Goal: Use online tool/utility: Utilize a website feature to perform a specific function

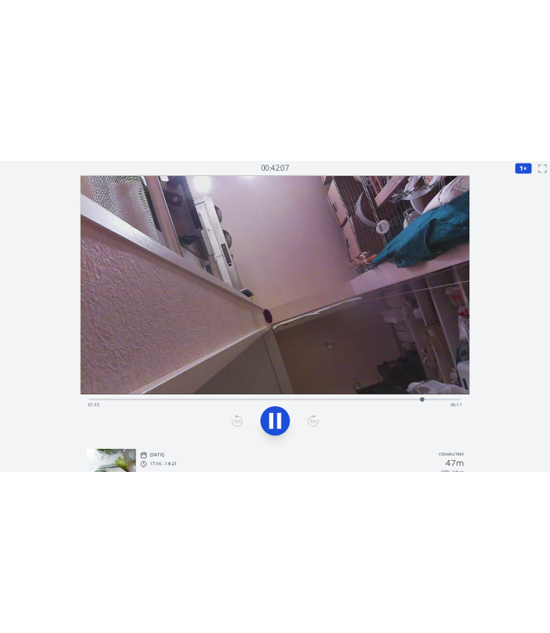
scroll to position [12, 0]
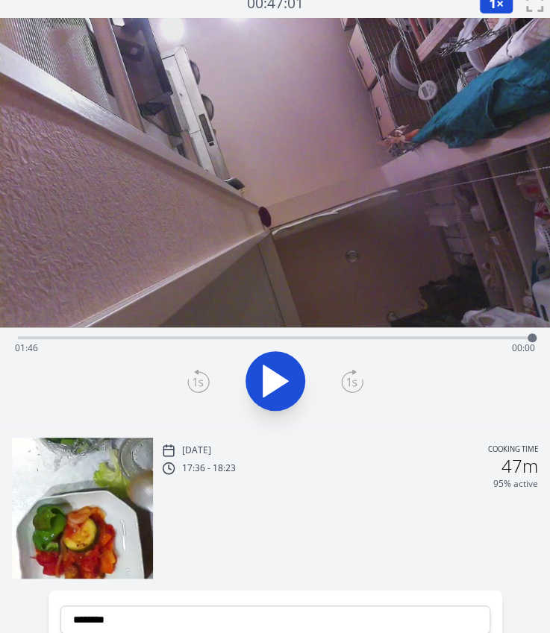
click at [70, 336] on div "Time elapsed: 01:46 Time remaining: 00:00" at bounding box center [275, 348] width 520 height 24
click at [387, 333] on div "Time elapsed: 00:10 Time remaining: 01:36" at bounding box center [275, 336] width 514 height 18
click at [352, 338] on div "Time elapsed: 01:16 Time remaining: 00:30" at bounding box center [275, 348] width 520 height 24
click at [330, 338] on div "Time elapsed: 01:09 Time remaining: 00:38" at bounding box center [275, 348] width 520 height 24
click at [304, 344] on div "Time elapsed: 01:04 Time remaining: 00:42" at bounding box center [275, 348] width 520 height 24
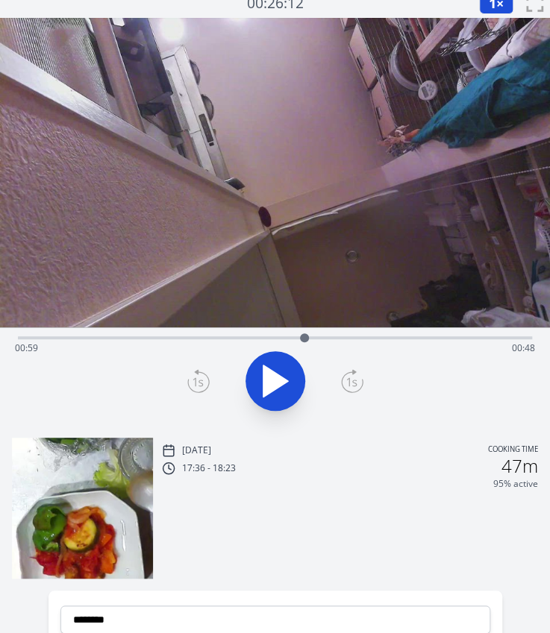
click at [265, 336] on div "Time elapsed: 00:59 Time remaining: 00:48" at bounding box center [275, 348] width 520 height 24
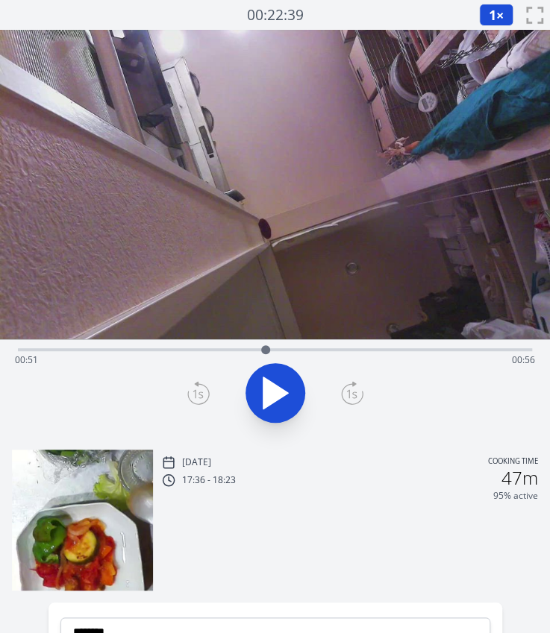
click at [255, 350] on div at bounding box center [265, 350] width 22 height 22
click at [354, 399] on icon at bounding box center [352, 393] width 22 height 24
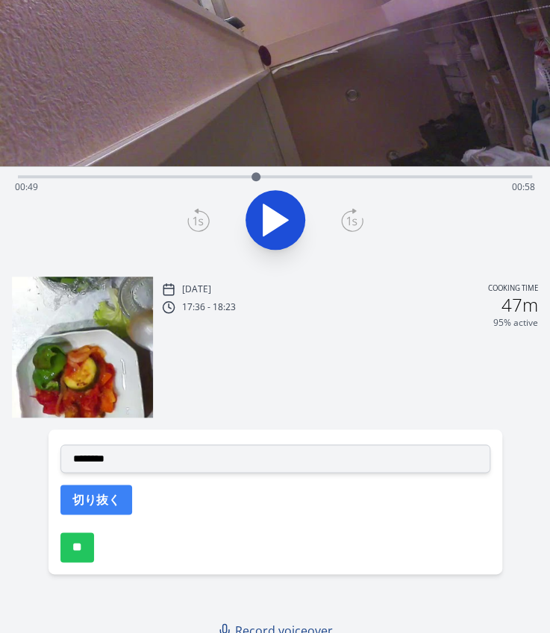
scroll to position [175, 0]
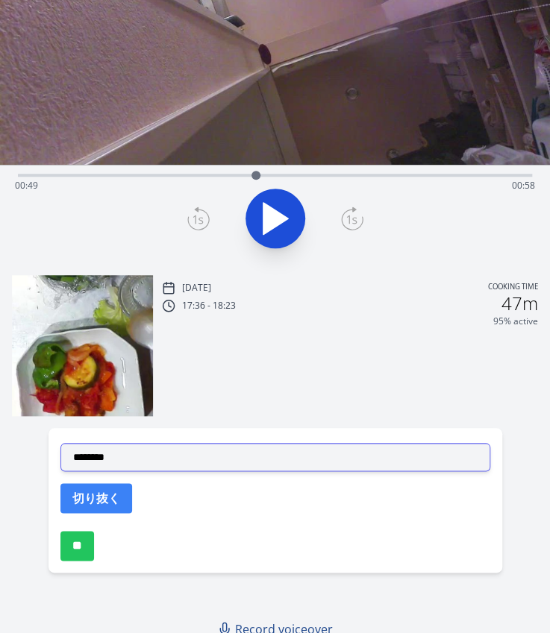
click at [167, 450] on select "**********" at bounding box center [275, 457] width 430 height 28
select select "**********"
click at [60, 443] on select "**********" at bounding box center [275, 457] width 430 height 28
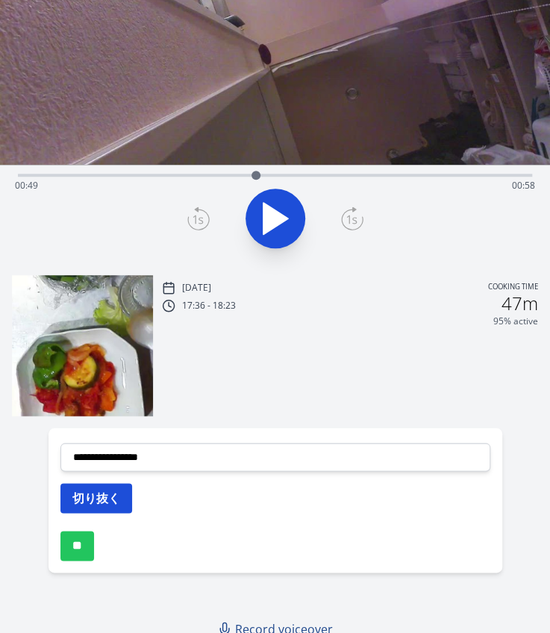
click at [84, 490] on button "切り抜く" at bounding box center [96, 498] width 72 height 30
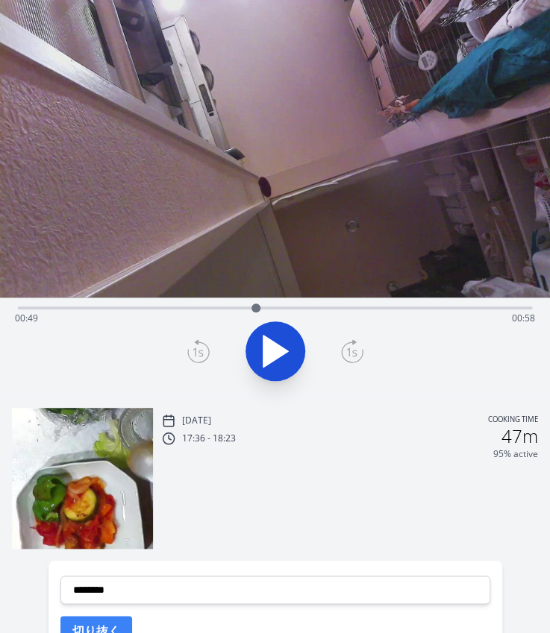
scroll to position [36, 0]
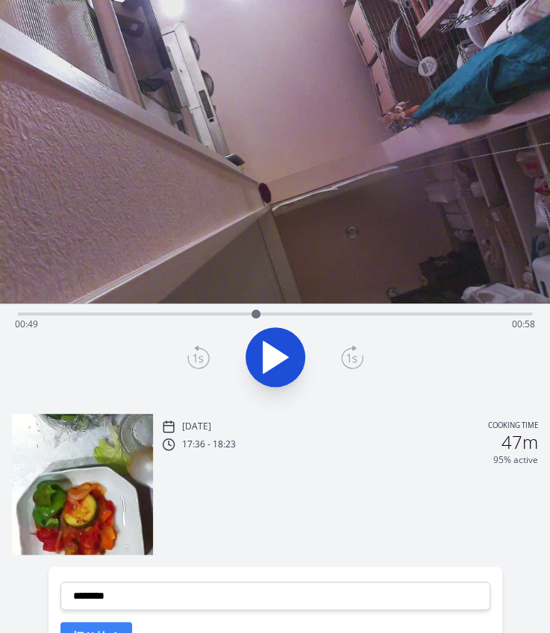
click at [89, 308] on div "Time elapsed: 00:49 Time remaining: 00:58" at bounding box center [275, 313] width 514 height 18
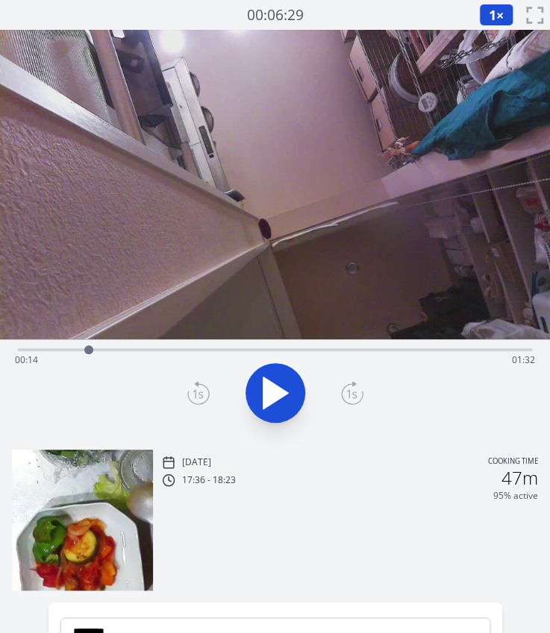
click at [107, 348] on div "Time elapsed: 00:14 Time remaining: 01:32" at bounding box center [275, 360] width 520 height 24
click at [169, 351] on div "Time elapsed: 00:18 Time remaining: 01:28" at bounding box center [275, 360] width 520 height 24
click at [214, 351] on div "Time elapsed: 00:31 Time remaining: 01:16" at bounding box center [275, 360] width 520 height 24
click at [203, 351] on div at bounding box center [214, 350] width 22 height 22
click at [192, 350] on div at bounding box center [203, 350] width 22 height 22
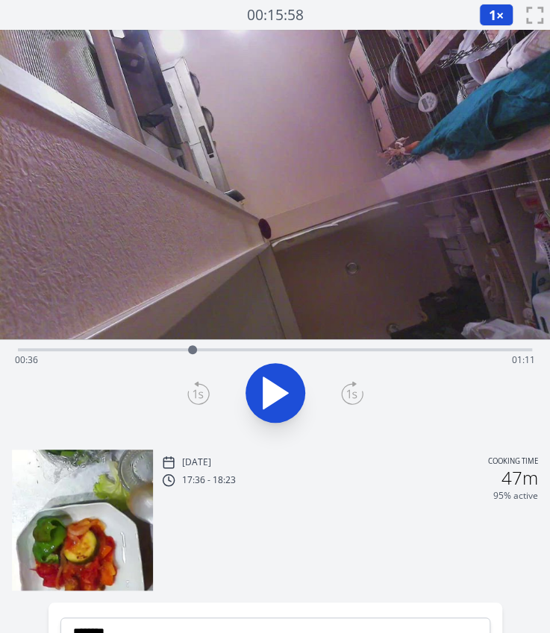
click at [198, 349] on div at bounding box center [192, 350] width 22 height 22
click at [206, 391] on icon at bounding box center [198, 393] width 22 height 24
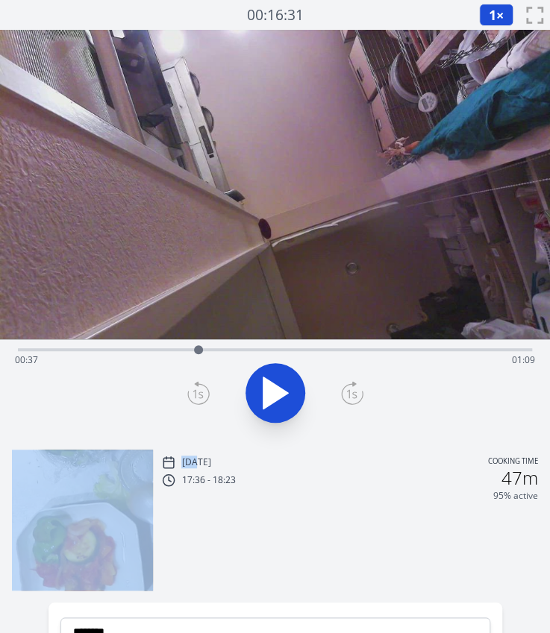
click at [206, 391] on icon at bounding box center [198, 393] width 22 height 24
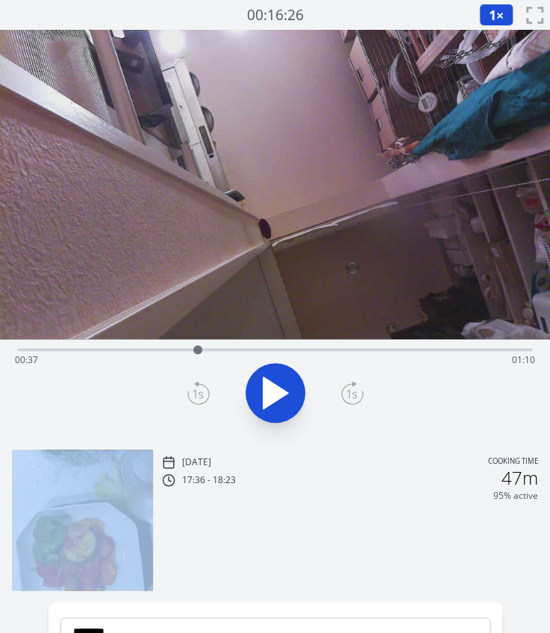
click at [206, 391] on icon at bounding box center [198, 393] width 22 height 24
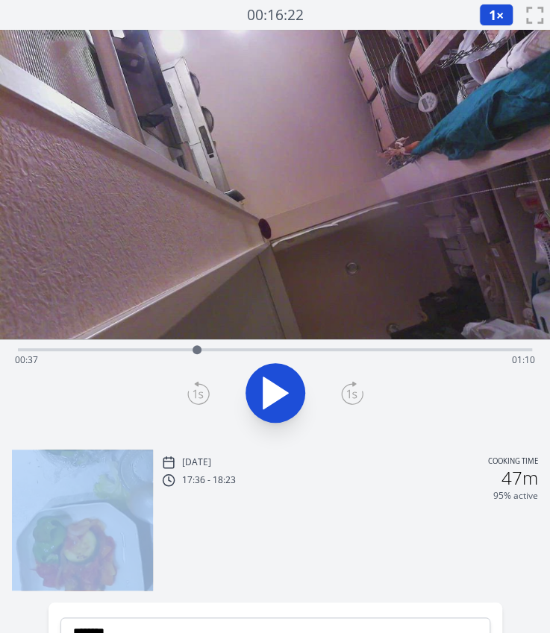
click at [206, 391] on icon at bounding box center [198, 393] width 22 height 24
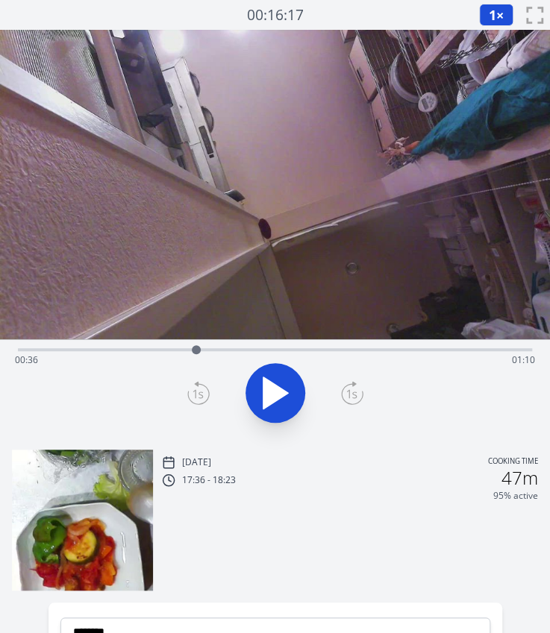
click at [206, 391] on icon at bounding box center [198, 393] width 22 height 24
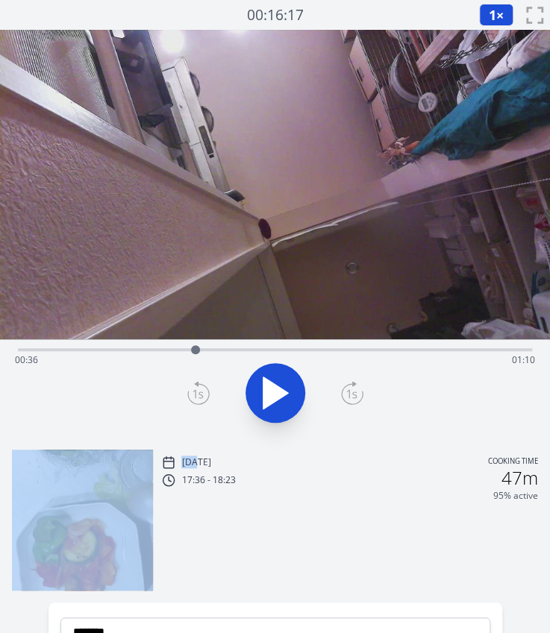
click at [206, 391] on icon at bounding box center [198, 393] width 22 height 24
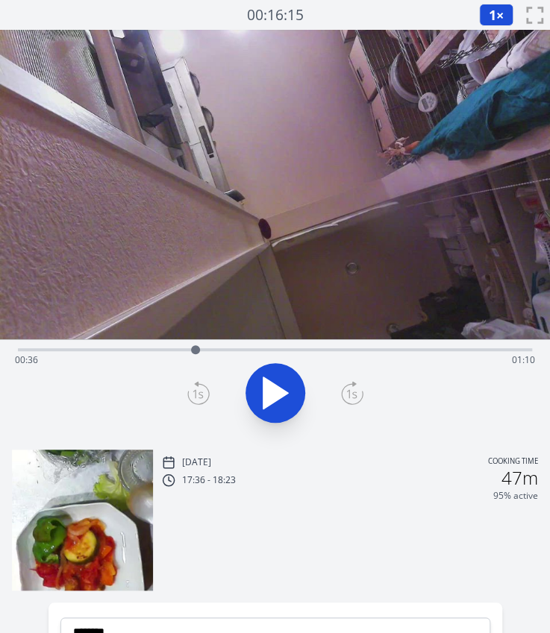
click at [249, 348] on div "Time elapsed: 00:36 Time remaining: 01:10" at bounding box center [275, 360] width 520 height 24
click at [240, 344] on div at bounding box center [249, 350] width 22 height 22
click at [230, 345] on div at bounding box center [240, 350] width 22 height 22
click at [210, 347] on div "Time elapsed: 00:44 Time remaining: 01:03" at bounding box center [275, 348] width 514 height 18
click at [221, 347] on div "Time elapsed: 00:39 Time remaining: 01:07" at bounding box center [275, 348] width 514 height 18
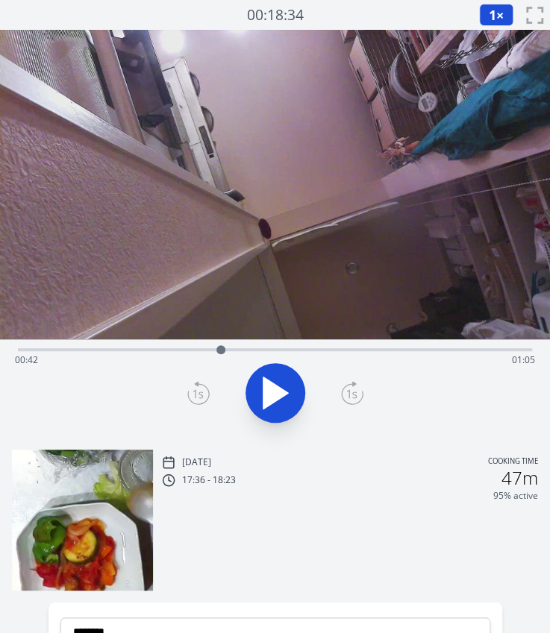
click at [279, 382] on icon at bounding box center [275, 393] width 42 height 42
click at [279, 382] on icon at bounding box center [283, 393] width 8 height 32
click at [279, 382] on icon at bounding box center [275, 393] width 42 height 42
click at [283, 347] on div "Time elapsed: 00:47 Time remaining: 00:59" at bounding box center [275, 348] width 514 height 18
click at [327, 349] on div "Time elapsed: 00:55 Time remaining: 00:51" at bounding box center [275, 360] width 520 height 24
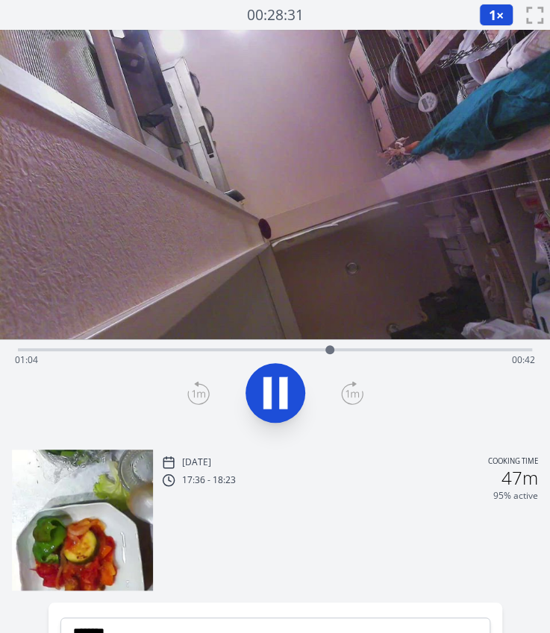
click at [271, 345] on div "Time elapsed: 01:04 Time remaining: 00:42" at bounding box center [275, 348] width 514 height 18
click at [246, 342] on div "Time elapsed: 00:53 Time remaining: 00:54" at bounding box center [275, 348] width 514 height 18
click at [254, 345] on div at bounding box center [253, 350] width 22 height 22
click at [263, 394] on icon at bounding box center [275, 393] width 42 height 42
click at [206, 389] on icon at bounding box center [198, 393] width 22 height 24
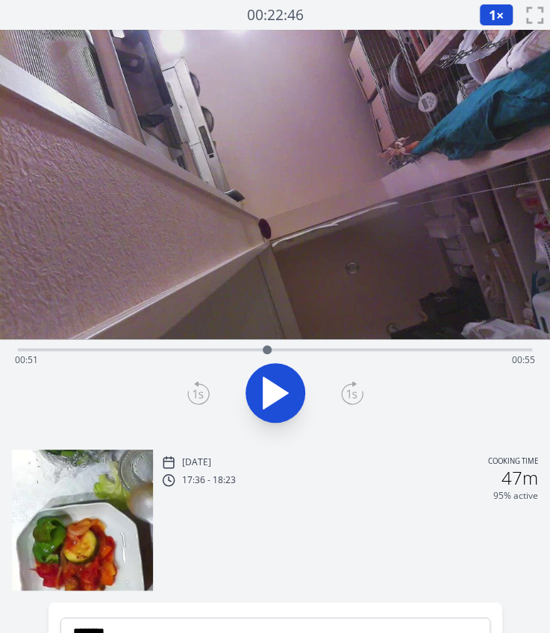
click at [206, 389] on icon at bounding box center [198, 393] width 22 height 24
click at [352, 392] on icon at bounding box center [351, 393] width 10 height 9
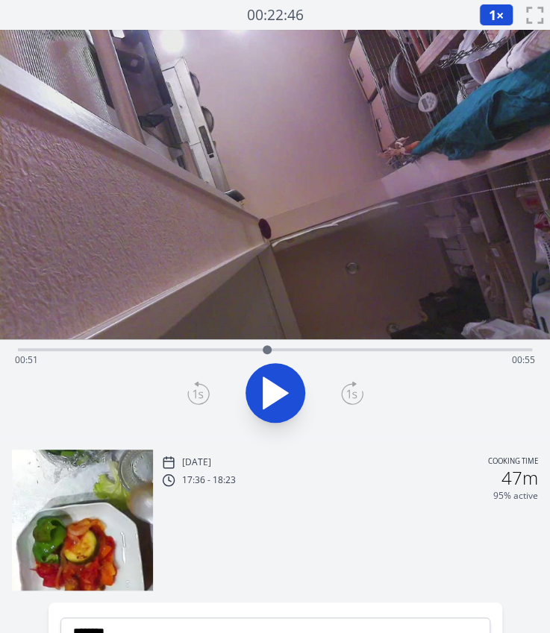
click at [352, 392] on icon at bounding box center [351, 393] width 10 height 9
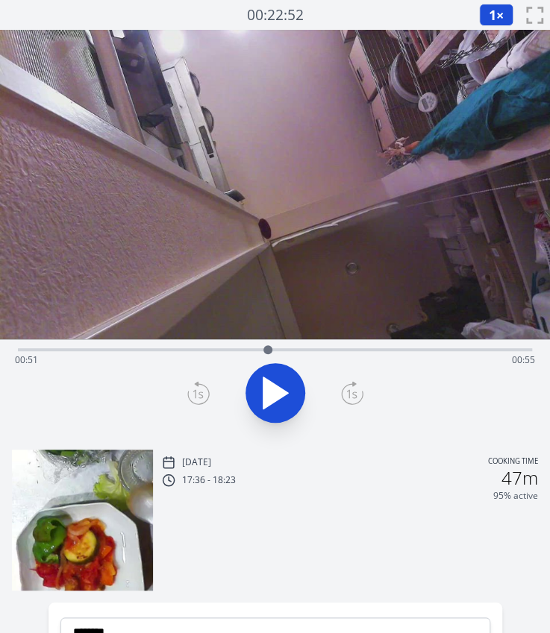
click at [197, 392] on icon at bounding box center [198, 393] width 22 height 24
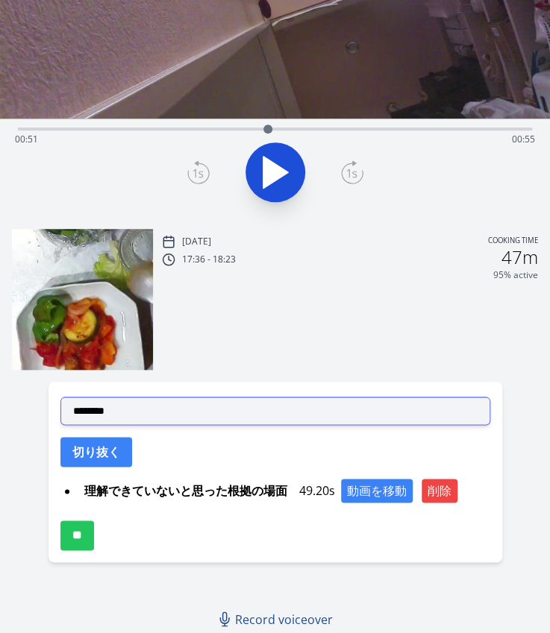
click at [190, 424] on select "**********" at bounding box center [275, 411] width 430 height 28
select select "**********"
click at [60, 397] on select "**********" at bounding box center [275, 411] width 430 height 28
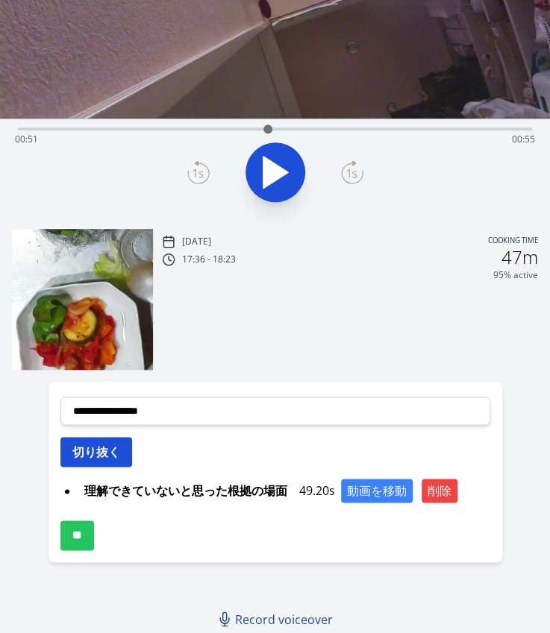
click at [101, 462] on button "切り抜く" at bounding box center [96, 452] width 72 height 30
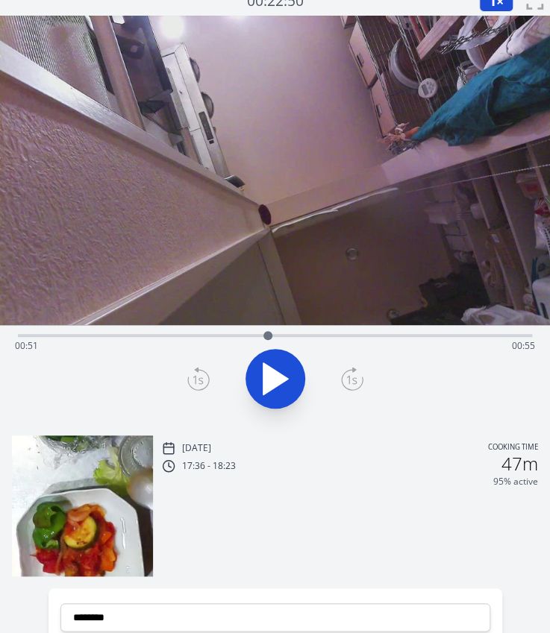
scroll to position [8, 0]
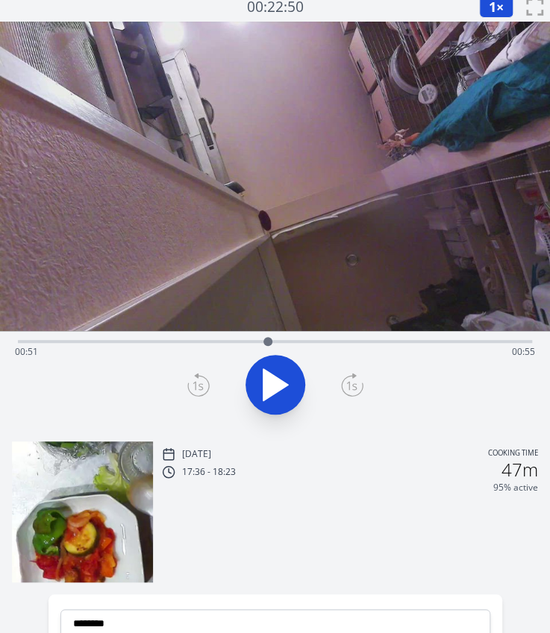
click at [151, 344] on div "Time elapsed: 00:51 Time remaining: 00:55" at bounding box center [275, 352] width 520 height 24
click at [180, 339] on div "Time elapsed: 00:27 Time remaining: 01:19" at bounding box center [275, 340] width 514 height 18
click at [191, 341] on div at bounding box center [180, 341] width 22 height 22
click at [207, 340] on div "Time elapsed: 00:35 Time remaining: 01:11" at bounding box center [275, 352] width 520 height 24
click at [213, 340] on div at bounding box center [207, 341] width 22 height 22
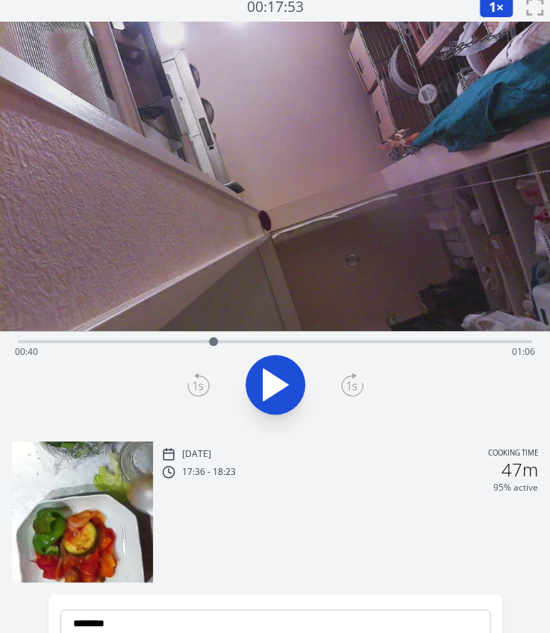
scroll to position [257, 0]
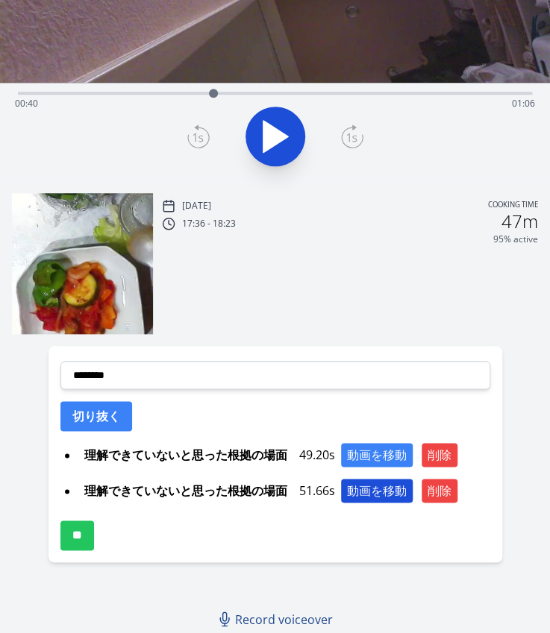
click at [373, 491] on button "動画を移動" at bounding box center [377, 491] width 72 height 24
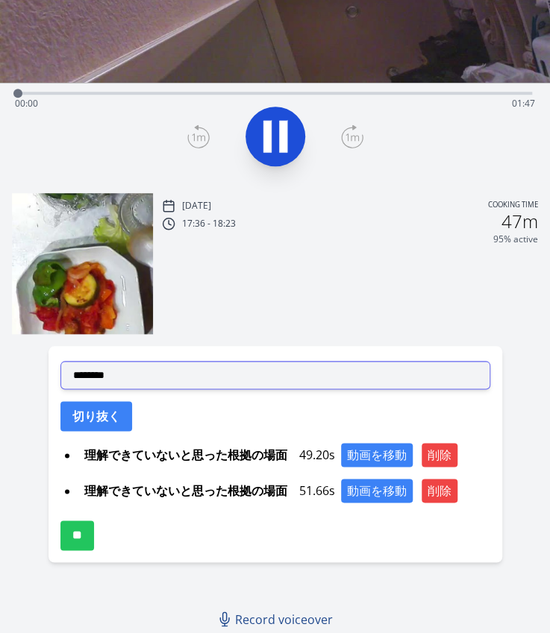
click at [131, 374] on select "**********" at bounding box center [275, 375] width 430 height 28
select select "**********"
click at [60, 361] on select "**********" at bounding box center [275, 375] width 430 height 28
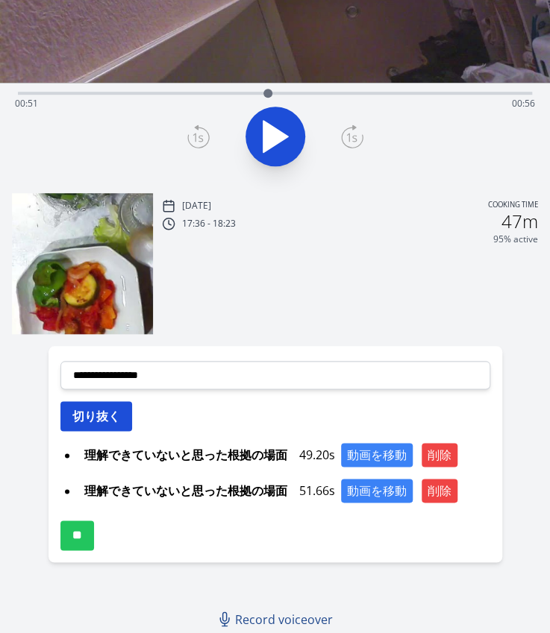
click at [103, 409] on button "切り抜く" at bounding box center [96, 416] width 72 height 30
select select
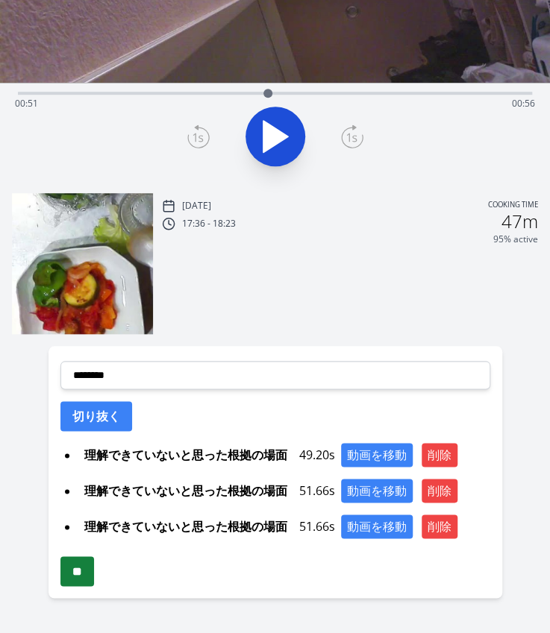
click at [87, 569] on input "**" at bounding box center [77, 571] width 34 height 30
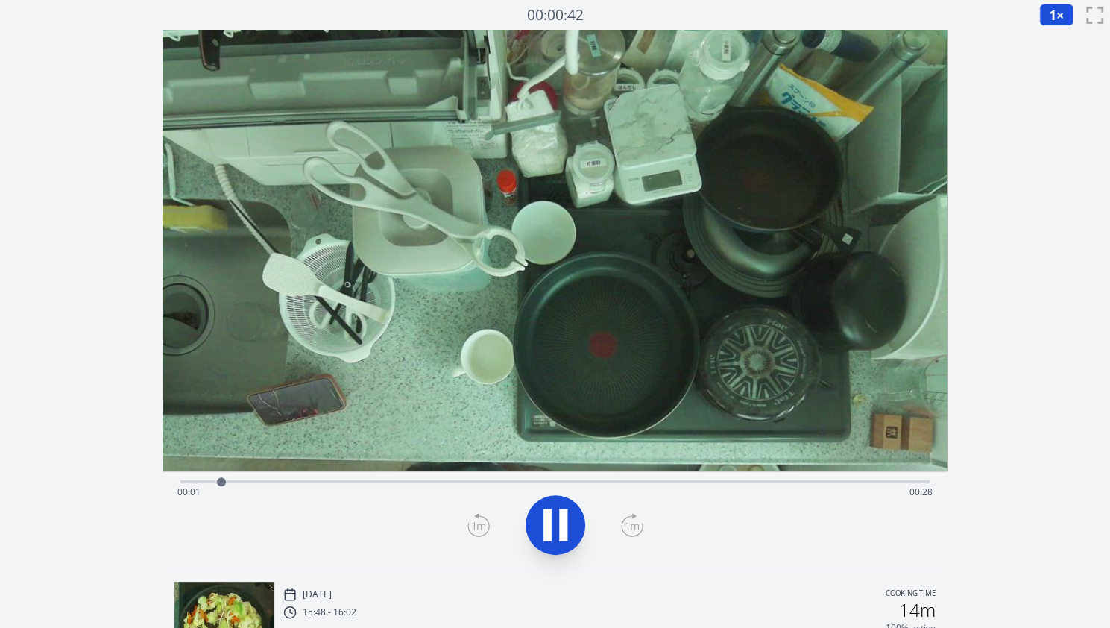
click at [446, 477] on div "Time elapsed: 00:01 Time remaining: 00:28" at bounding box center [554, 480] width 749 height 18
click at [538, 483] on div "Time elapsed: 00:11 Time remaining: 00:18" at bounding box center [554, 492] width 755 height 24
click at [585, 482] on div "Time elapsed: 00:14 Time remaining: 00:15" at bounding box center [554, 492] width 755 height 24
click at [634, 478] on div "Time elapsed: 00:16 Time remaining: 00:13" at bounding box center [554, 480] width 749 height 18
click at [694, 480] on div "Time elapsed: 00:18 Time remaining: 00:11" at bounding box center [554, 492] width 755 height 24
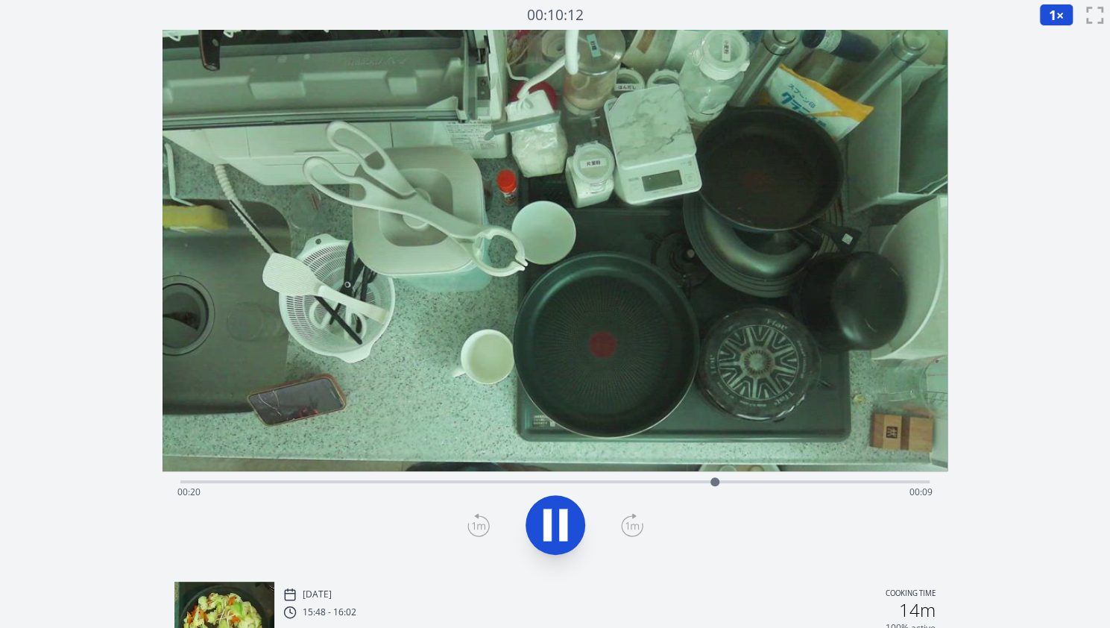
click at [553, 536] on icon at bounding box center [556, 525] width 42 height 42
click at [474, 527] on icon at bounding box center [479, 525] width 22 height 24
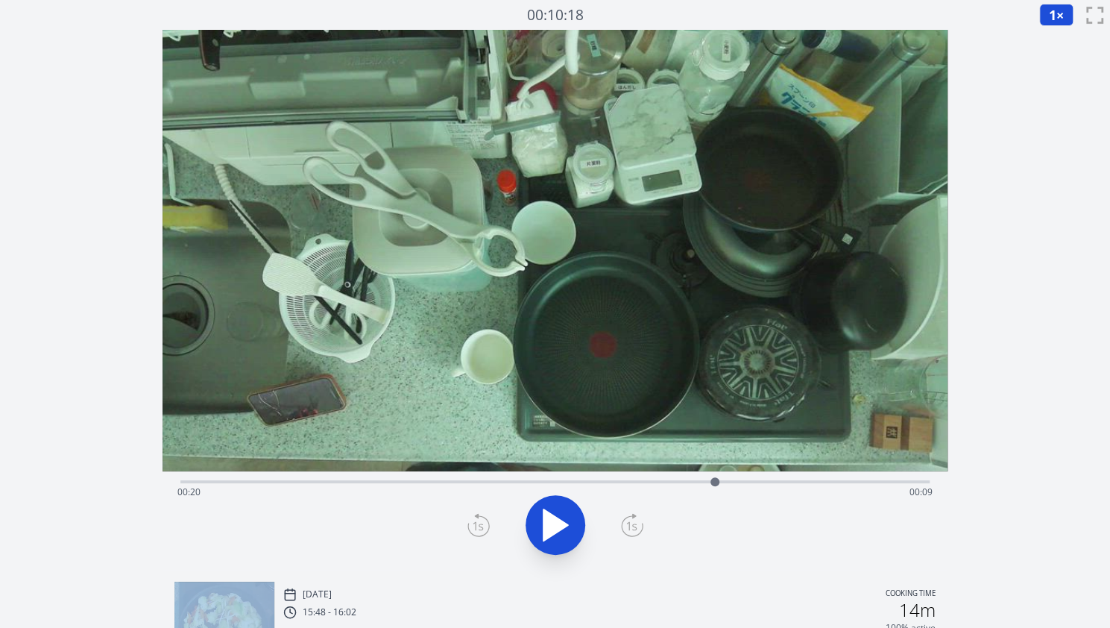
click at [474, 527] on icon at bounding box center [479, 525] width 22 height 24
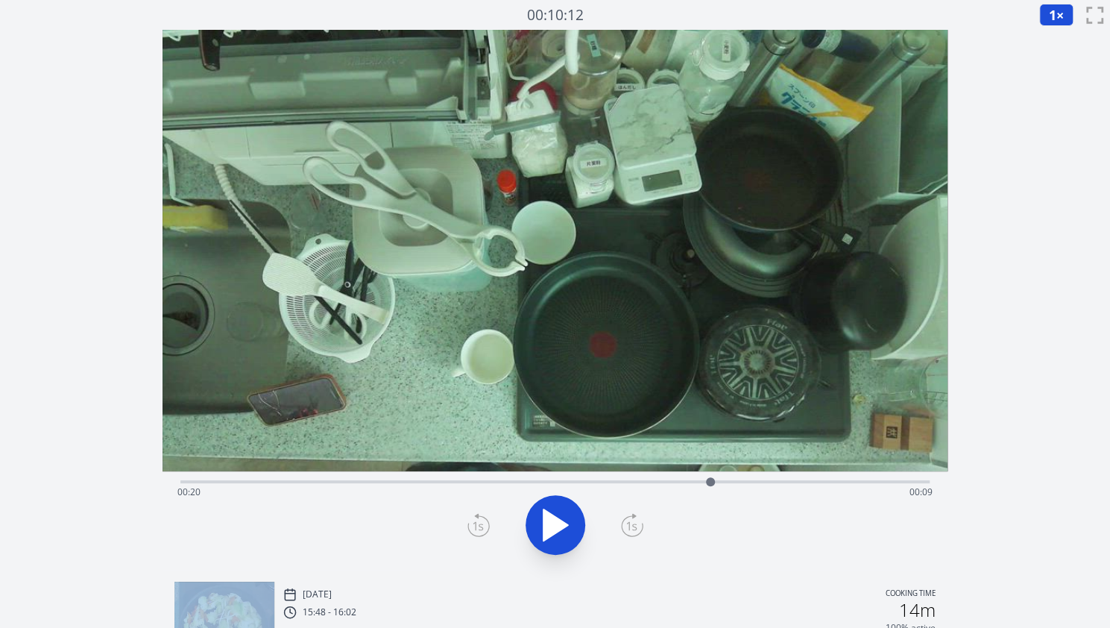
click at [474, 527] on icon at bounding box center [479, 525] width 22 height 24
click at [628, 524] on icon at bounding box center [632, 525] width 22 height 24
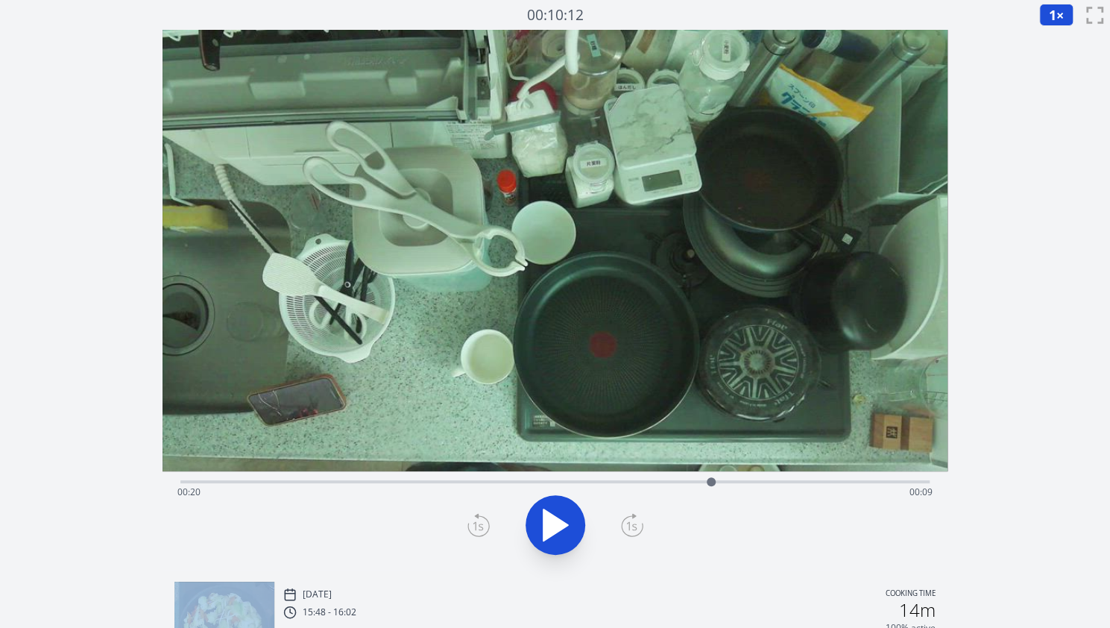
click at [628, 524] on icon at bounding box center [632, 525] width 22 height 24
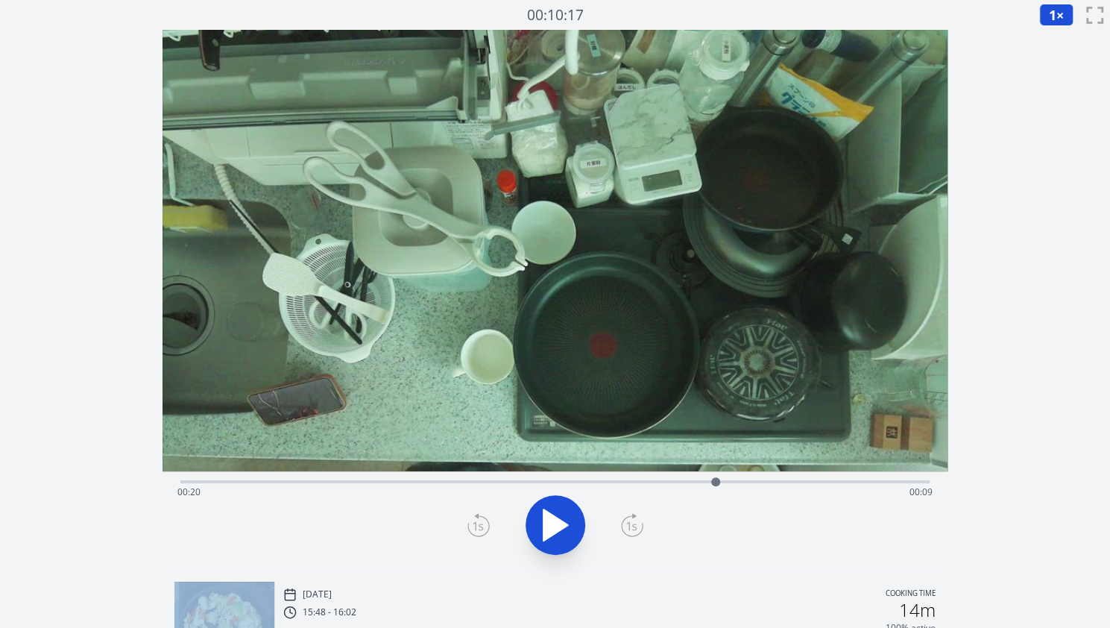
click at [628, 524] on icon at bounding box center [632, 525] width 22 height 24
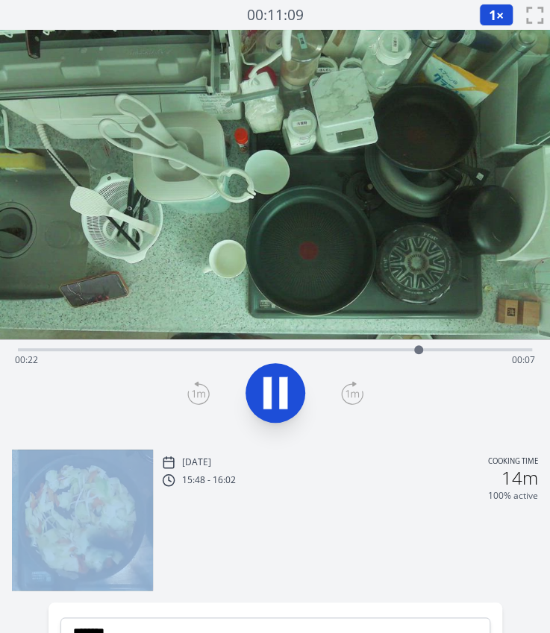
click at [268, 387] on icon at bounding box center [267, 393] width 8 height 32
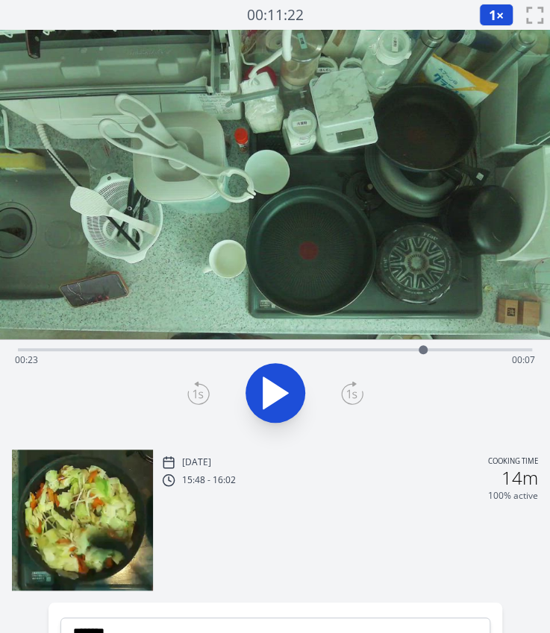
click at [131, 354] on div "Time elapsed: 00:23 Time remaining: 00:07" at bounding box center [275, 360] width 520 height 24
click at [110, 348] on div "Time elapsed: 00:06 Time remaining: 00:23" at bounding box center [275, 360] width 520 height 24
click at [149, 345] on div "Time elapsed: 00:05 Time remaining: 00:24" at bounding box center [275, 348] width 514 height 18
click at [161, 345] on div "Time elapsed: 00:07 Time remaining: 00:22" at bounding box center [275, 348] width 514 height 18
click at [189, 345] on div "Time elapsed: 00:08 Time remaining: 00:22" at bounding box center [275, 348] width 514 height 18
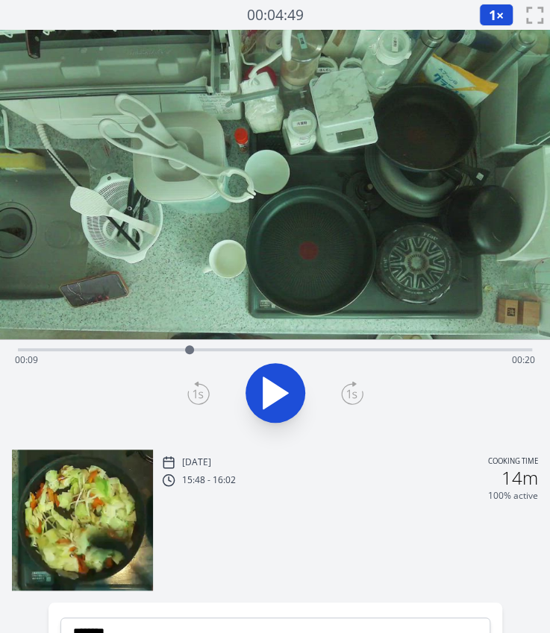
click at [216, 342] on div "Time elapsed: 00:09 Time remaining: 00:20" at bounding box center [275, 348] width 514 height 18
click at [223, 345] on div at bounding box center [216, 350] width 22 height 22
click at [268, 387] on icon at bounding box center [275, 392] width 25 height 31
click at [268, 387] on icon at bounding box center [267, 393] width 8 height 32
click at [268, 387] on icon at bounding box center [275, 392] width 25 height 31
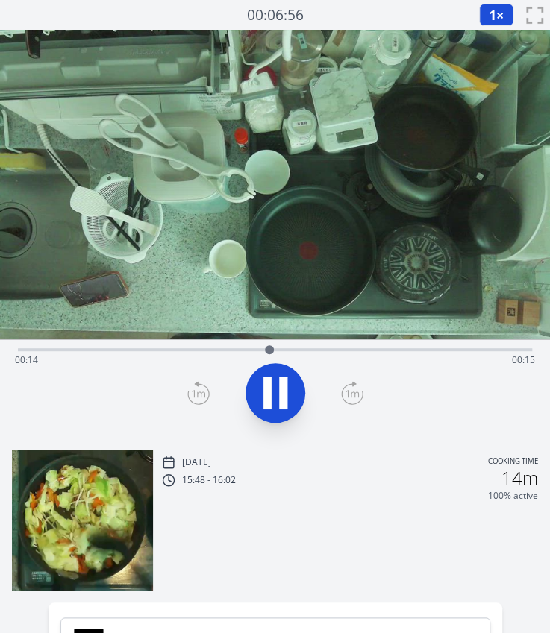
click at [268, 387] on icon at bounding box center [267, 393] width 8 height 32
click at [260, 354] on div at bounding box center [271, 350] width 22 height 22
click at [265, 380] on icon at bounding box center [275, 392] width 25 height 31
click at [265, 380] on icon at bounding box center [267, 393] width 8 height 32
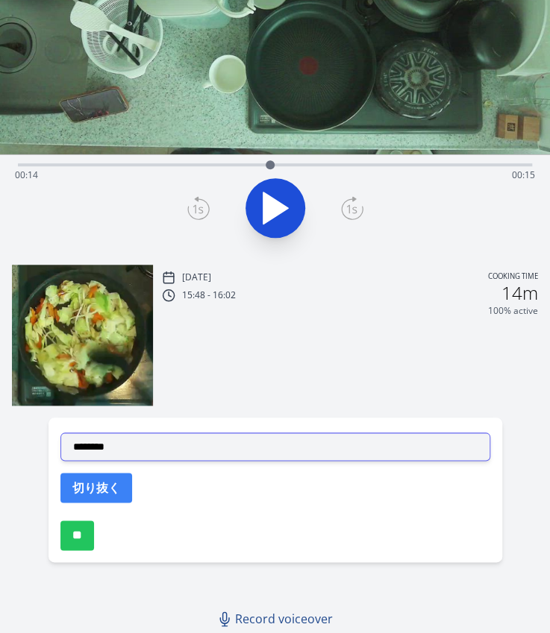
click at [177, 444] on select "**********" at bounding box center [275, 447] width 430 height 28
select select "**********"
click at [60, 433] on select "**********" at bounding box center [275, 447] width 430 height 28
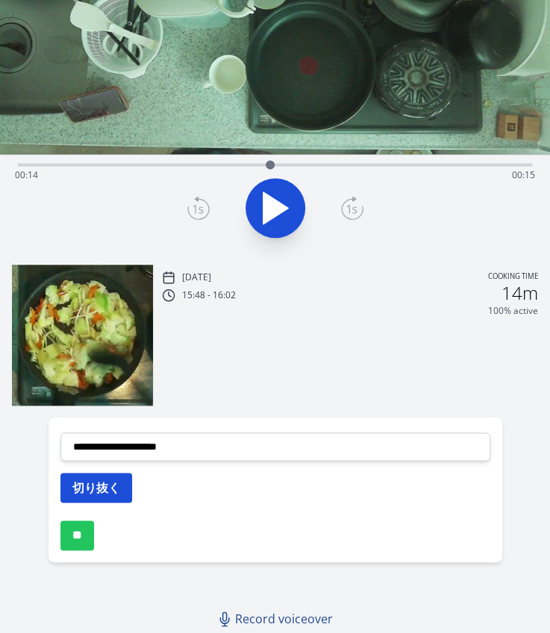
click at [106, 479] on button "切り抜く" at bounding box center [96, 488] width 72 height 30
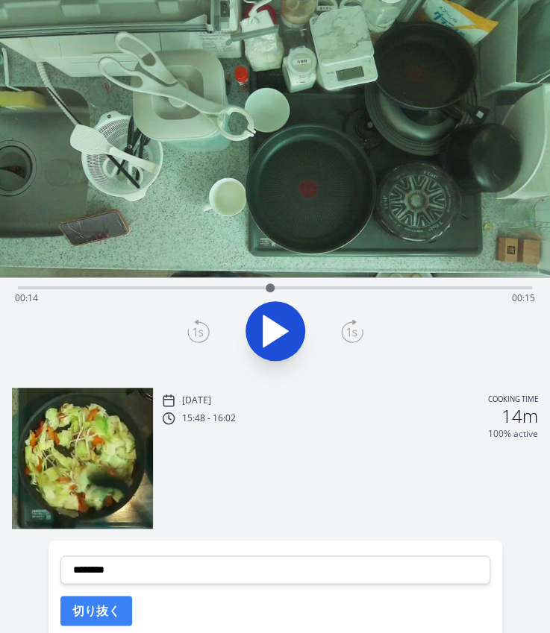
scroll to position [61, 0]
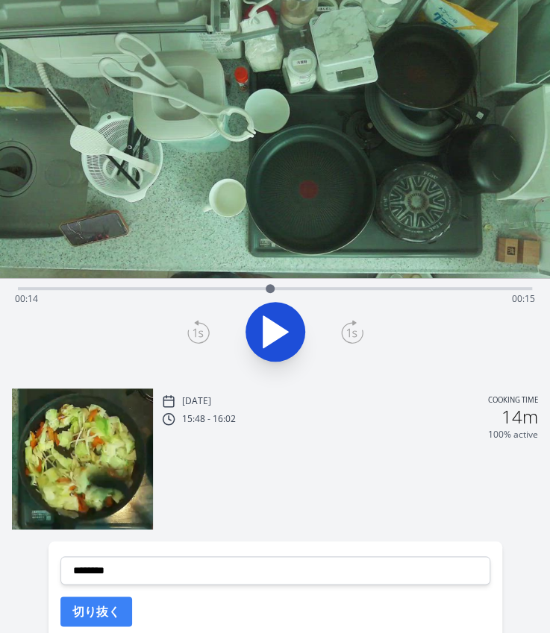
click at [297, 287] on div "Time elapsed: 00:14 Time remaining: 00:15" at bounding box center [275, 299] width 520 height 24
click at [248, 291] on div "Time elapsed: 00:15 Time remaining: 00:14" at bounding box center [275, 299] width 520 height 24
click at [298, 290] on div "Time elapsed: 00:13 Time remaining: 00:17" at bounding box center [275, 299] width 520 height 24
click at [324, 289] on div "Time elapsed: 00:15 Time remaining: 00:14" at bounding box center [275, 299] width 520 height 24
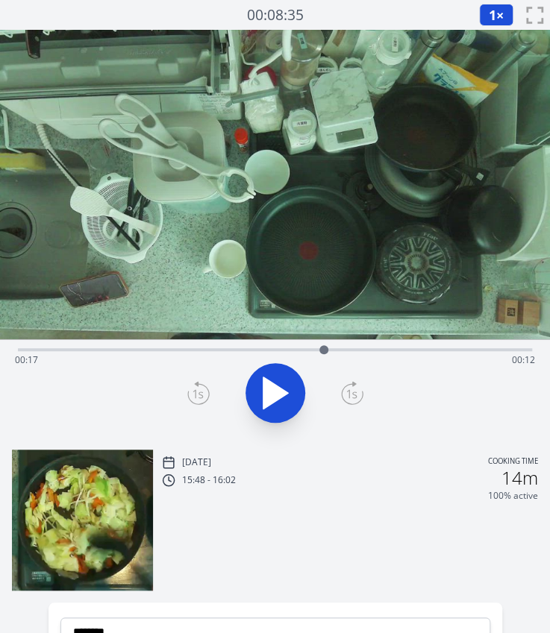
click at [345, 350] on div "Time elapsed: 00:17 Time remaining: 00:12" at bounding box center [275, 360] width 520 height 24
click at [359, 349] on div "Time elapsed: 00:18 Time remaining: 00:11" at bounding box center [275, 360] width 520 height 24
click at [294, 348] on div "Time elapsed: 00:19 Time remaining: 00:10" at bounding box center [275, 360] width 520 height 24
click at [303, 350] on div at bounding box center [294, 350] width 22 height 22
click at [275, 381] on icon at bounding box center [275, 393] width 42 height 42
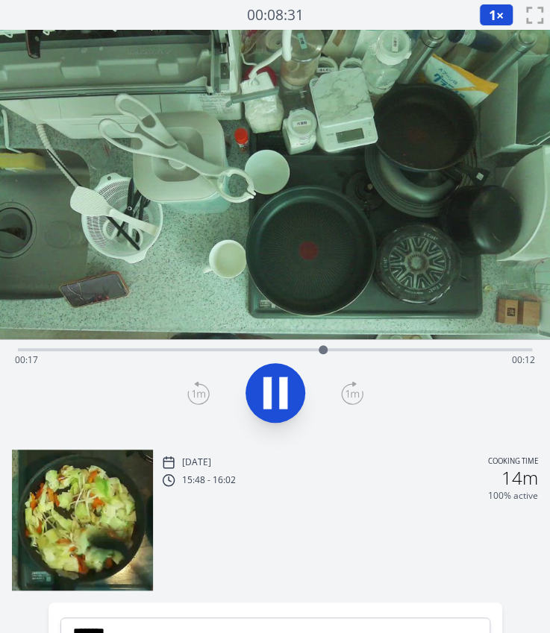
click at [275, 381] on icon at bounding box center [275, 393] width 42 height 42
click at [316, 353] on div at bounding box center [323, 350] width 22 height 22
click at [194, 393] on icon at bounding box center [198, 393] width 22 height 24
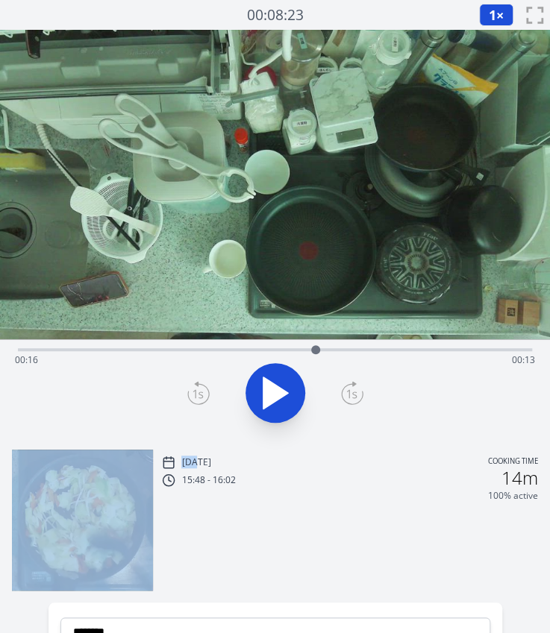
click at [194, 393] on icon at bounding box center [198, 393] width 22 height 24
click at [282, 389] on icon at bounding box center [275, 392] width 25 height 31
click at [282, 389] on icon at bounding box center [283, 393] width 8 height 32
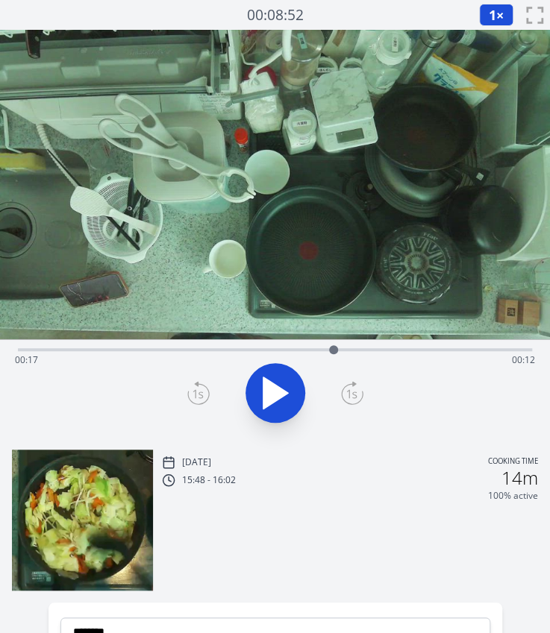
click at [195, 396] on icon at bounding box center [198, 393] width 22 height 24
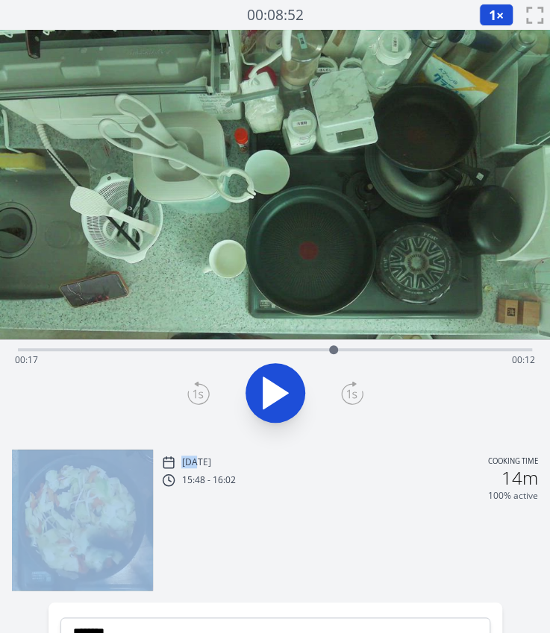
click at [195, 396] on icon at bounding box center [198, 393] width 22 height 24
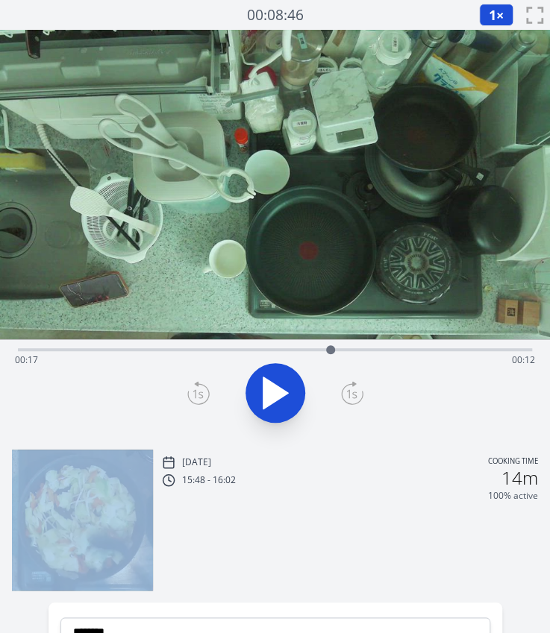
click at [195, 396] on icon at bounding box center [198, 393] width 22 height 24
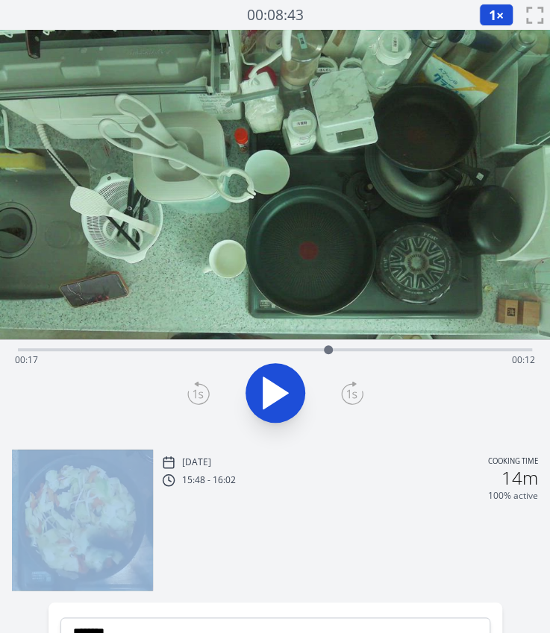
click at [195, 396] on icon at bounding box center [198, 393] width 22 height 24
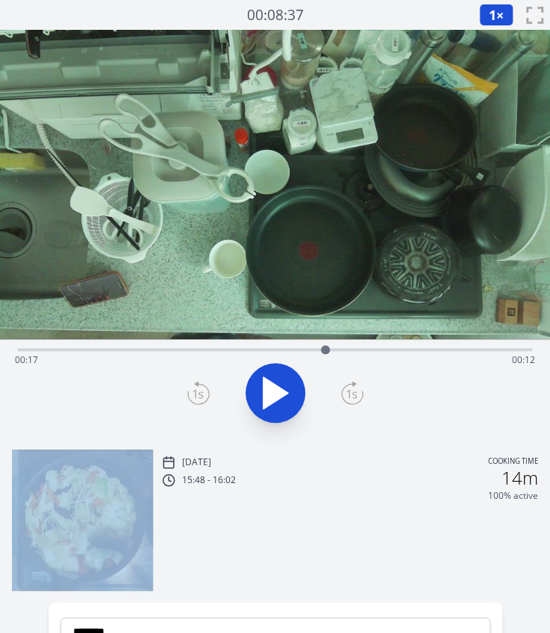
click at [195, 396] on icon at bounding box center [198, 393] width 22 height 24
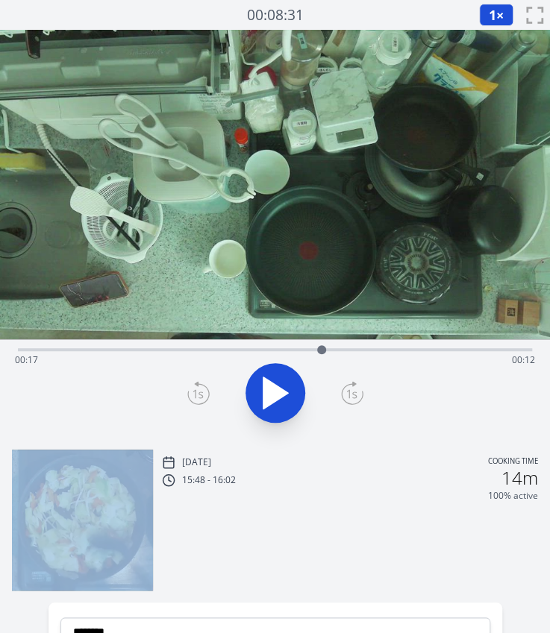
click at [349, 387] on icon at bounding box center [352, 393] width 22 height 24
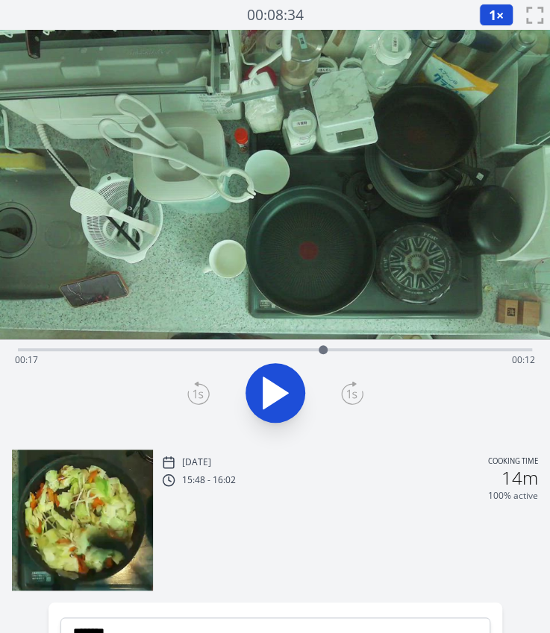
click at [368, 345] on div "Time elapsed: 00:17 Time remaining: 00:12" at bounding box center [275, 348] width 514 height 18
click at [406, 346] on div "Time elapsed: 00:19 Time remaining: 00:10" at bounding box center [275, 348] width 514 height 18
click at [392, 348] on div "Time elapsed: 00:22 Time remaining: 00:08" at bounding box center [275, 360] width 520 height 24
click at [383, 348] on div at bounding box center [392, 350] width 22 height 22
click at [202, 392] on icon at bounding box center [198, 393] width 22 height 24
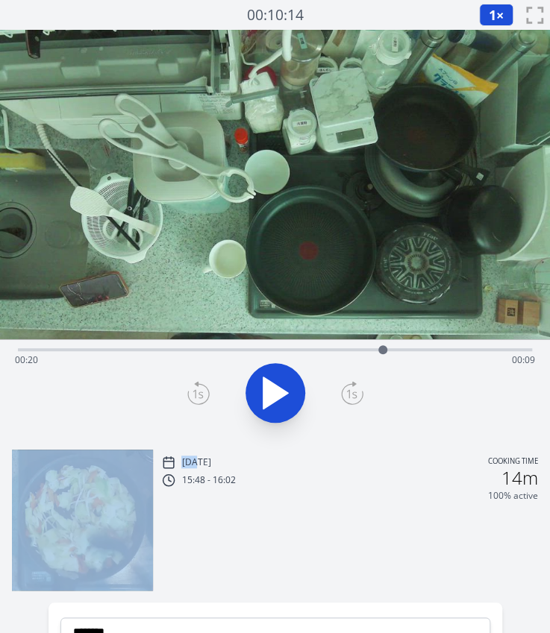
click at [202, 392] on icon at bounding box center [198, 393] width 22 height 24
click at [349, 395] on icon at bounding box center [352, 393] width 22 height 24
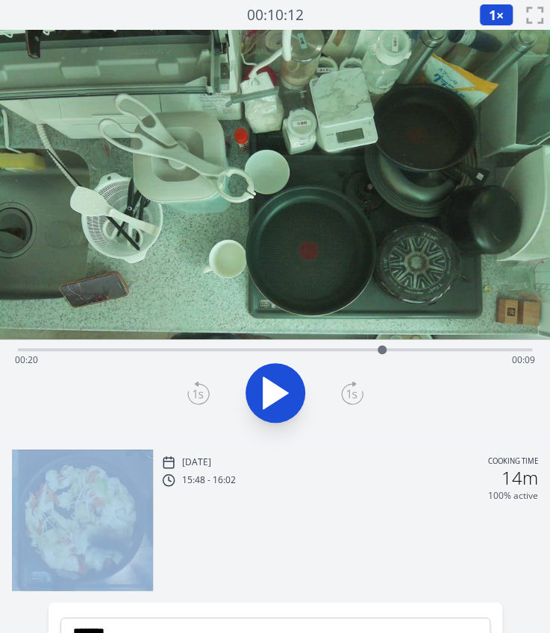
click at [349, 395] on icon at bounding box center [352, 393] width 22 height 24
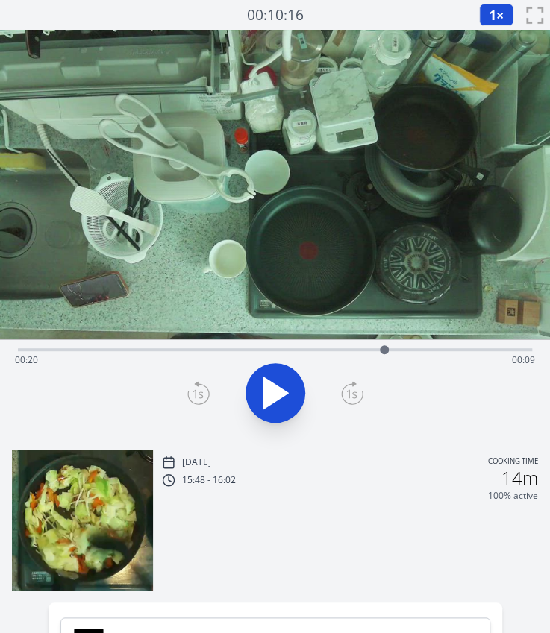
click at [204, 389] on icon at bounding box center [198, 393] width 22 height 24
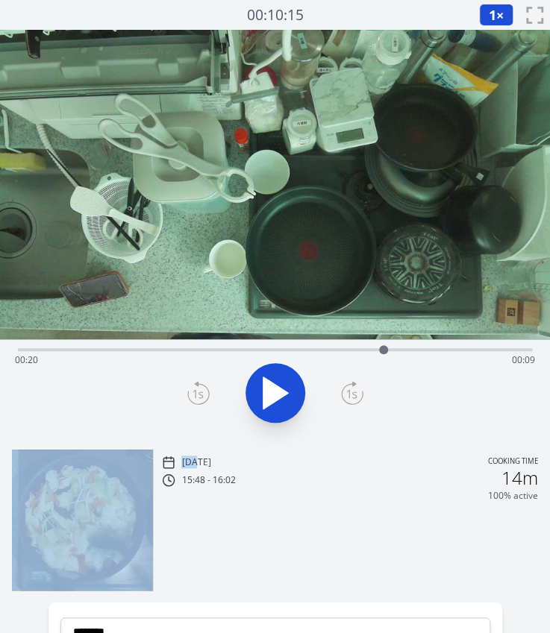
click at [204, 389] on icon at bounding box center [198, 393] width 22 height 24
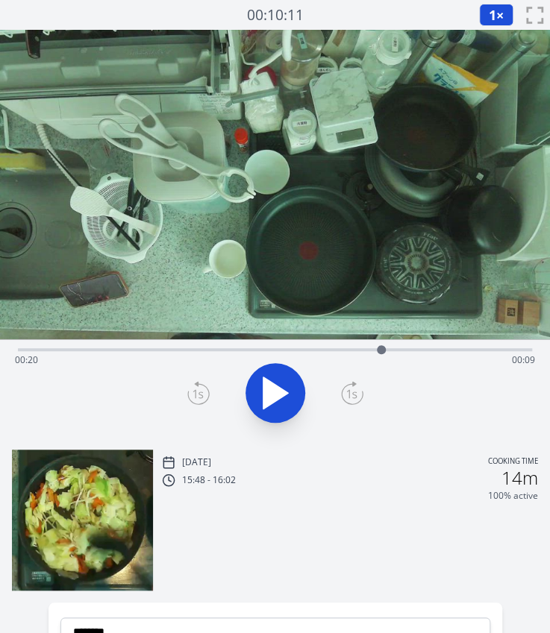
click at [204, 389] on icon at bounding box center [198, 393] width 22 height 24
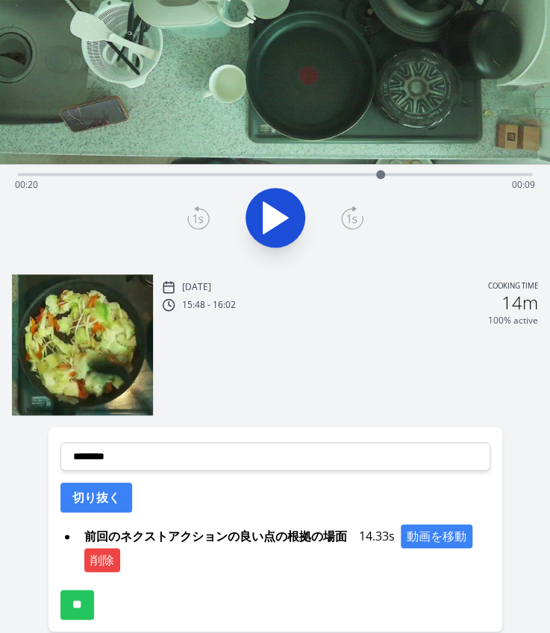
scroll to position [192, 0]
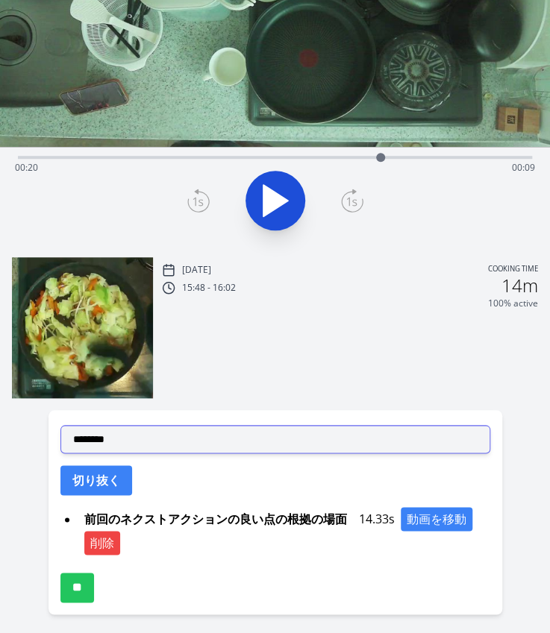
click at [265, 438] on select "**********" at bounding box center [275, 439] width 430 height 28
select select "**********"
click at [60, 425] on select "**********" at bounding box center [275, 439] width 430 height 28
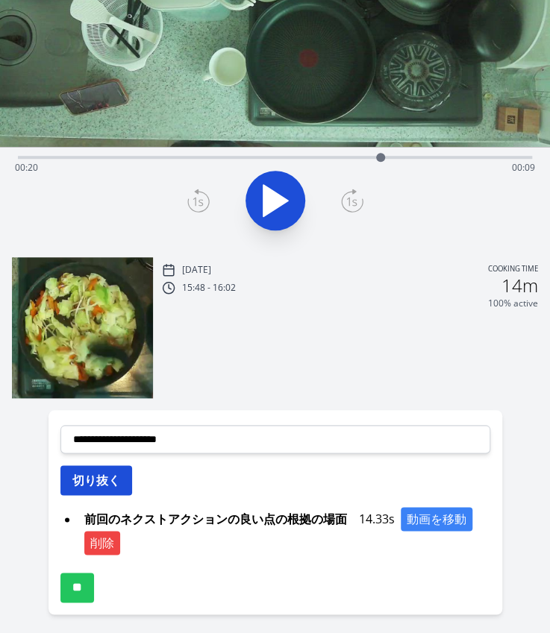
click at [101, 484] on button "切り抜く" at bounding box center [96, 480] width 72 height 30
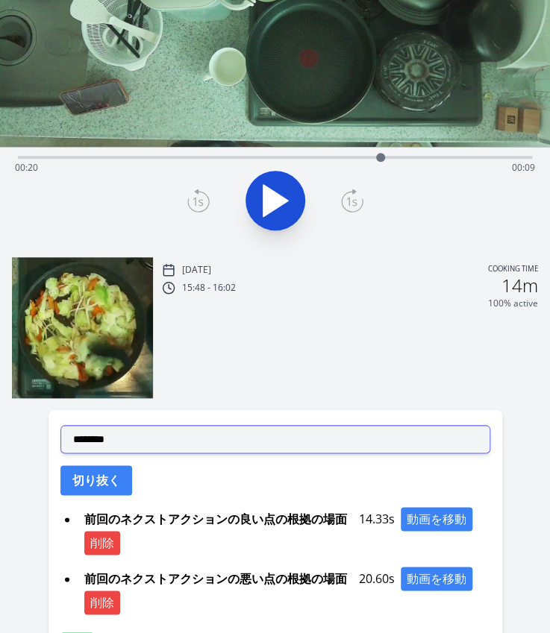
click at [152, 432] on select "**********" at bounding box center [275, 439] width 430 height 28
select select "**********"
click at [60, 425] on select "**********" at bounding box center [275, 439] width 430 height 28
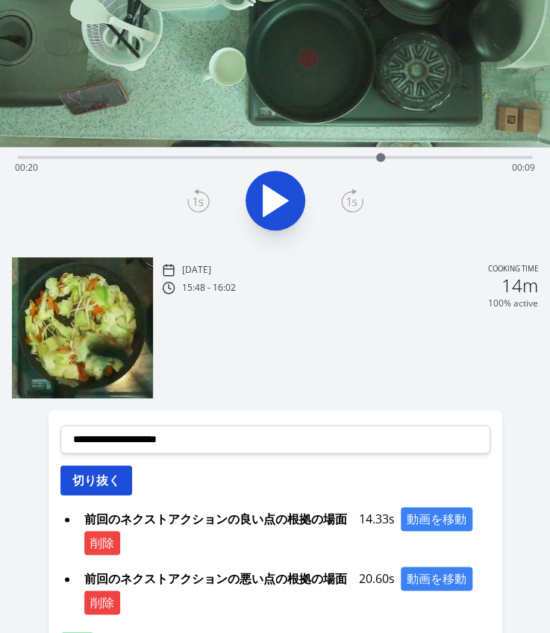
click at [94, 469] on button "切り抜く" at bounding box center [96, 480] width 72 height 30
select select
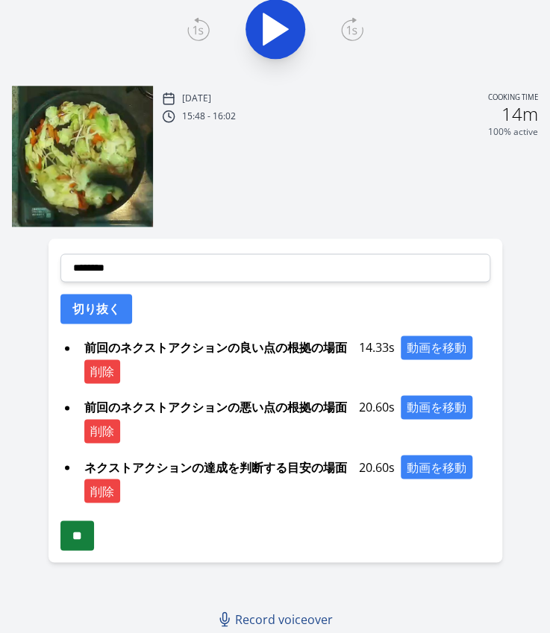
click at [75, 544] on input "**" at bounding box center [77, 536] width 34 height 30
